Goal: Check status: Check status

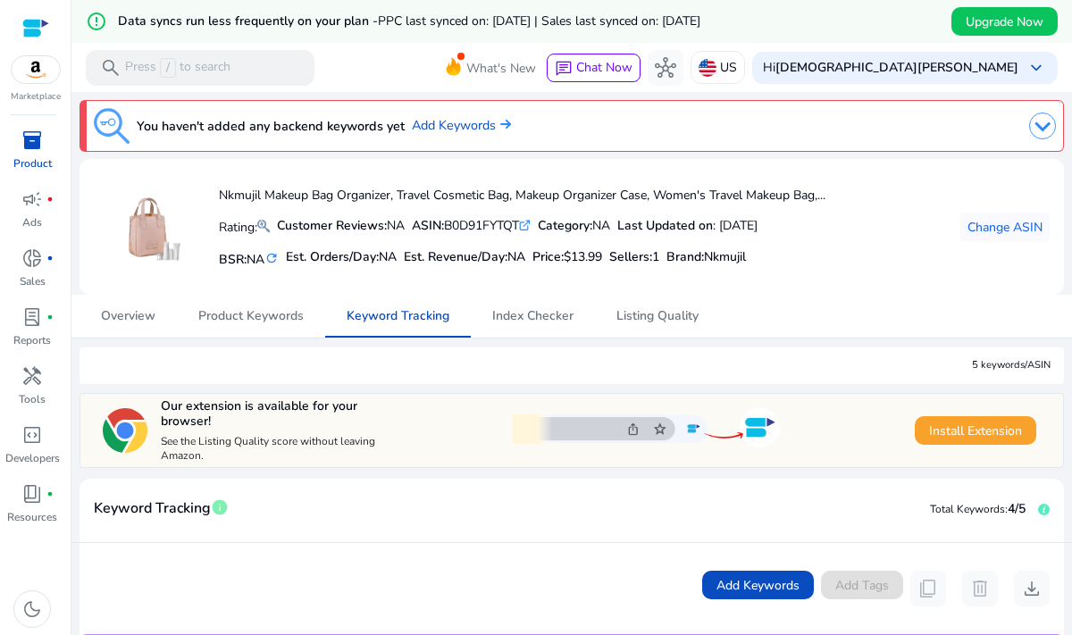
drag, startPoint x: 533, startPoint y: 221, endPoint x: 459, endPoint y: 225, distance: 74.3
click at [458, 225] on div "ASIN: B0D91FYTQT .st0{fill:#2c8af8}" at bounding box center [471, 225] width 119 height 19
copy div "B0D91FYTQT"
